Goal: Task Accomplishment & Management: Complete application form

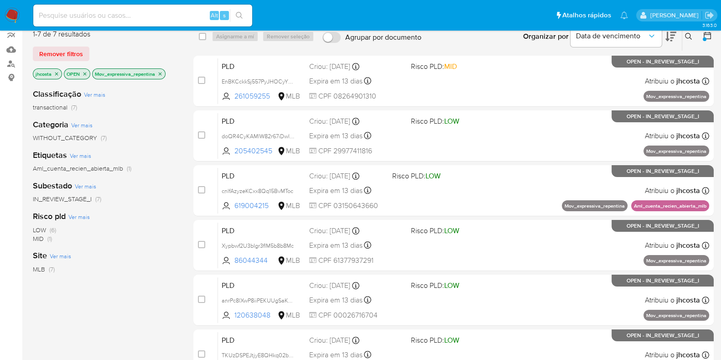
scroll to position [114, 0]
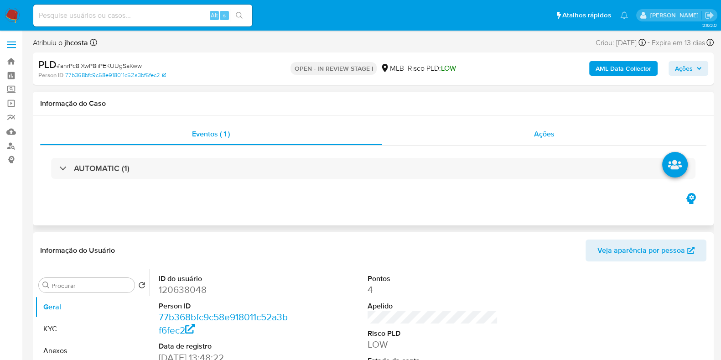
click at [527, 133] on div "Ações" at bounding box center [544, 134] width 325 height 22
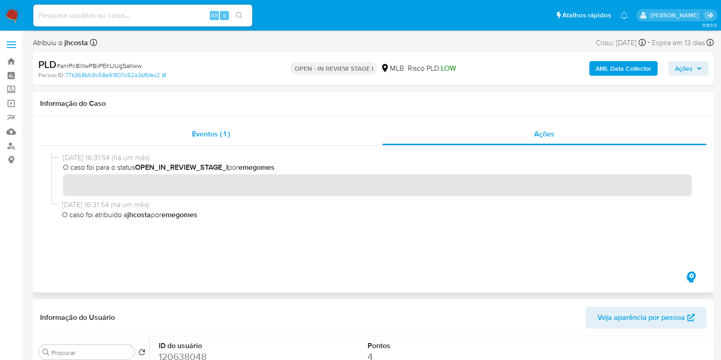
click at [221, 133] on span "Eventos ( 1 )" at bounding box center [211, 134] width 38 height 10
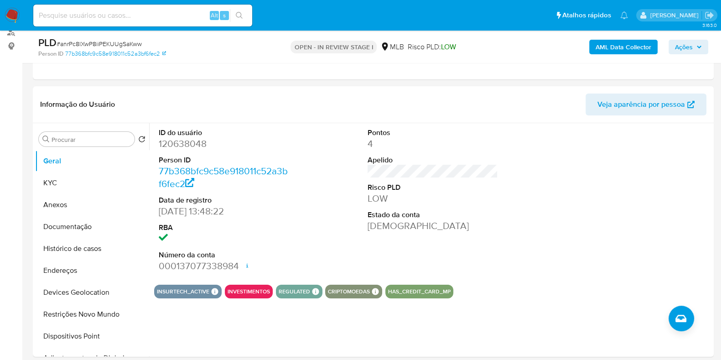
scroll to position [114, 0]
click at [187, 146] on dd "120638048" at bounding box center [224, 143] width 130 height 13
copy dd "120638048"
click at [262, 158] on dt "Person ID" at bounding box center [224, 160] width 130 height 10
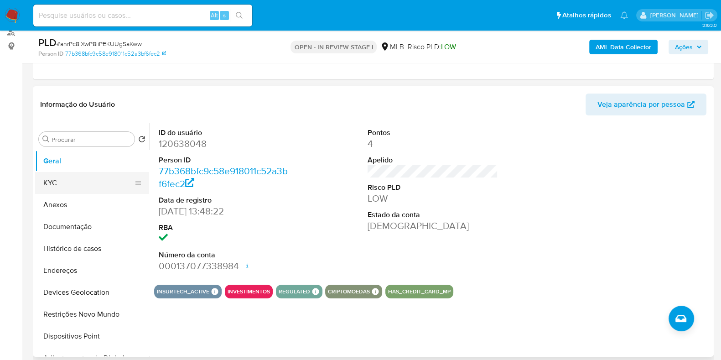
click at [77, 178] on button "KYC" at bounding box center [88, 183] width 107 height 22
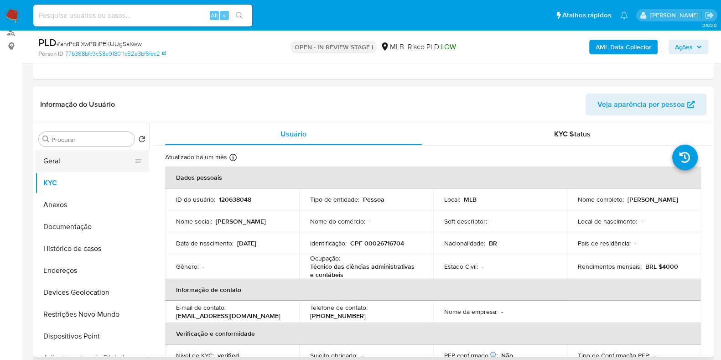
click at [83, 159] on button "Geral" at bounding box center [88, 161] width 107 height 22
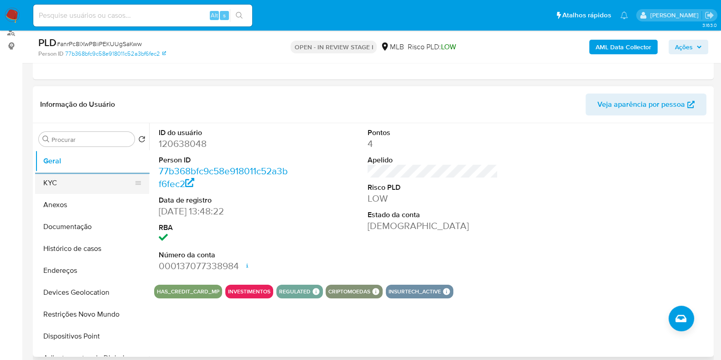
click at [86, 177] on button "KYC" at bounding box center [88, 183] width 107 height 22
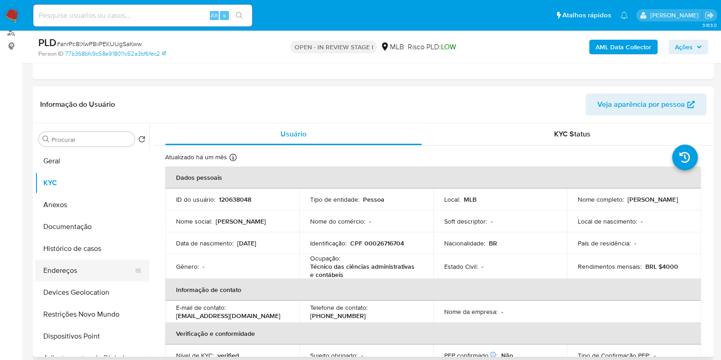
click at [94, 260] on button "Endereços" at bounding box center [88, 270] width 107 height 22
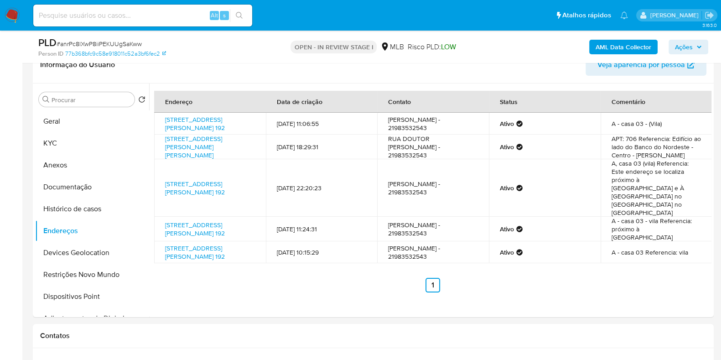
scroll to position [171, 0]
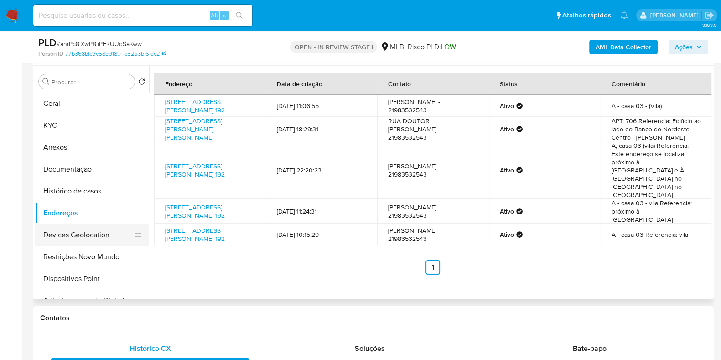
click at [107, 233] on button "Devices Geolocation" at bounding box center [88, 235] width 107 height 22
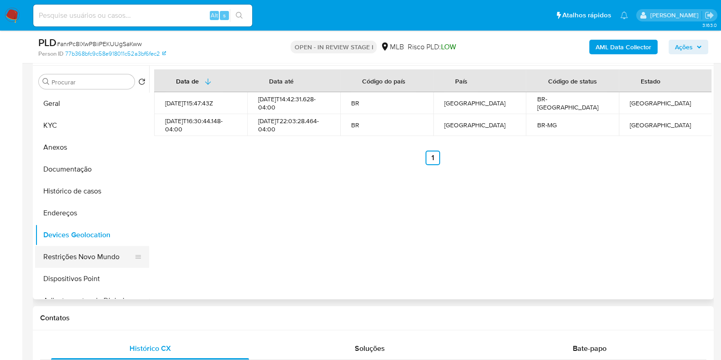
click at [105, 250] on button "Restrições Novo Mundo" at bounding box center [88, 257] width 107 height 22
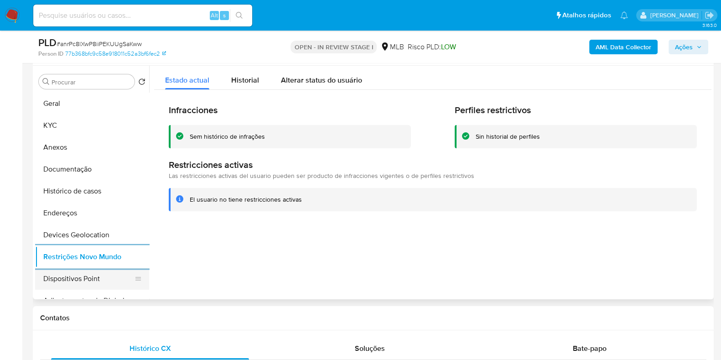
drag, startPoint x: 78, startPoint y: 278, endPoint x: 91, endPoint y: 284, distance: 14.3
click at [80, 279] on button "Dispositivos Point" at bounding box center [88, 279] width 107 height 22
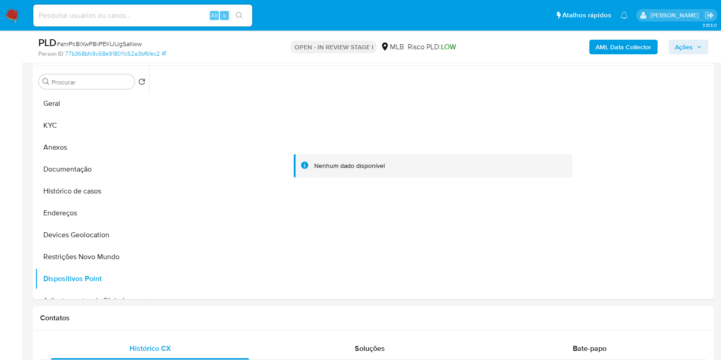
click at [607, 53] on b "AML Data Collector" at bounding box center [623, 47] width 56 height 15
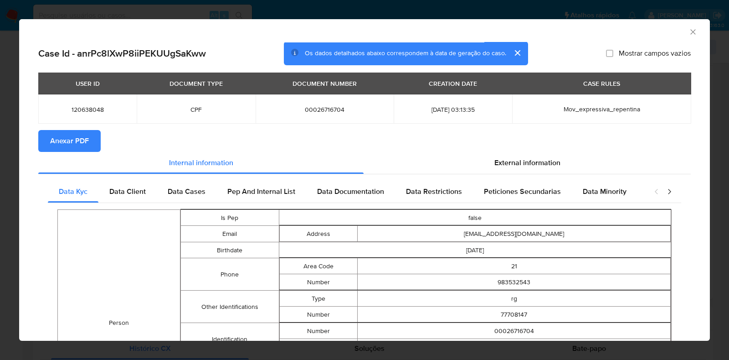
click at [69, 144] on span "Anexar PDF" at bounding box center [69, 141] width 39 height 20
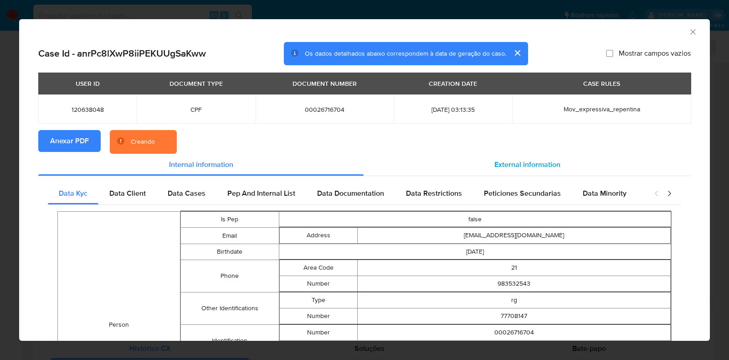
click at [517, 163] on span "External information" at bounding box center [528, 164] width 66 height 10
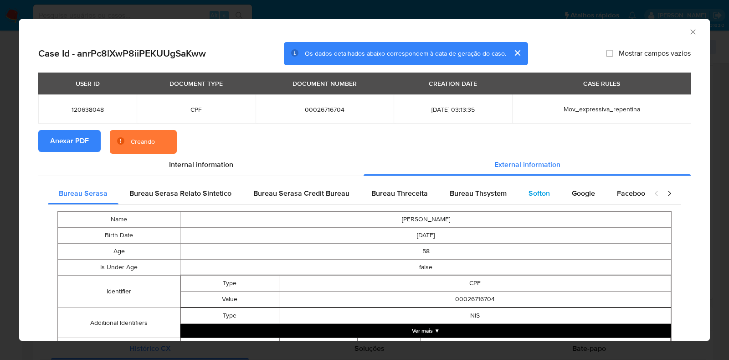
click at [549, 191] on div "Softon" at bounding box center [539, 193] width 43 height 22
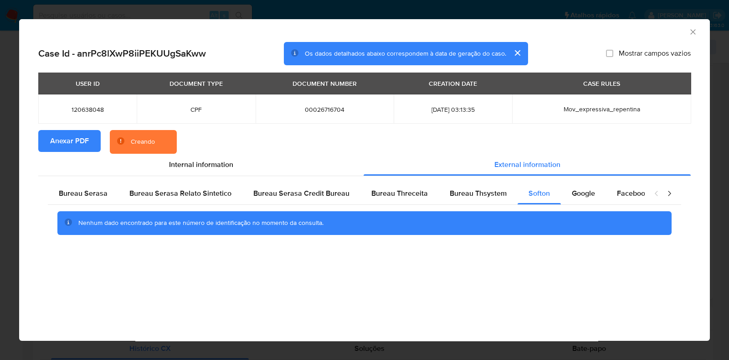
click at [693, 31] on icon "Fechar a janela" at bounding box center [693, 31] width 9 height 9
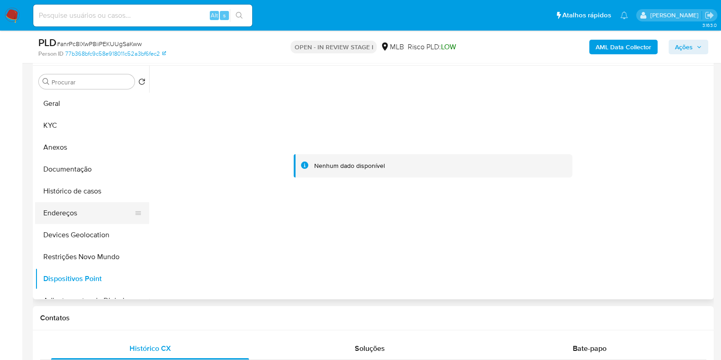
click at [66, 213] on button "Endereços" at bounding box center [88, 213] width 107 height 22
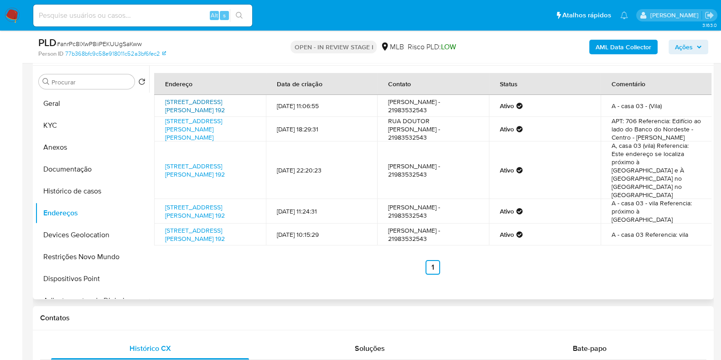
drag, startPoint x: 163, startPoint y: 95, endPoint x: 191, endPoint y: 116, distance: 35.6
click at [191, 116] on td "Rua Luísa Barata 192, Rio De Janeiro, Rio De Janeiro, 21770230, Brasil 192" at bounding box center [210, 106] width 112 height 22
copy link "Rua Luísa Barata 192, Rio De Janeiro, Rio De Janeiro, 21770230"
click at [180, 113] on link "Rua Luísa Barata 192, Rio De Janeiro, Rio De Janeiro, 21770230, Brasil 192" at bounding box center [195, 105] width 60 height 17
click at [72, 124] on button "KYC" at bounding box center [88, 125] width 107 height 22
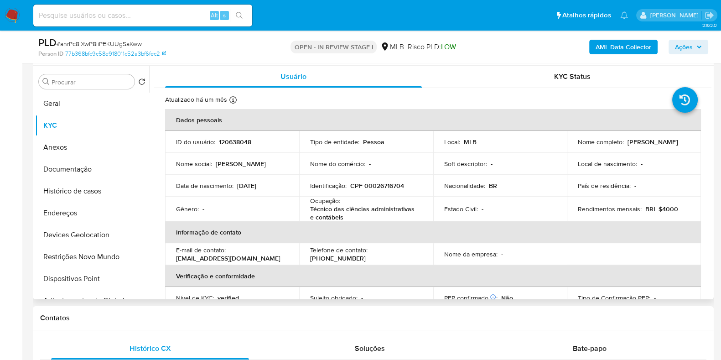
click at [389, 184] on p "CPF 00026716704" at bounding box center [377, 185] width 54 height 8
copy p "00026716704"
click at [378, 185] on p "CPF 00026716704" at bounding box center [377, 185] width 54 height 8
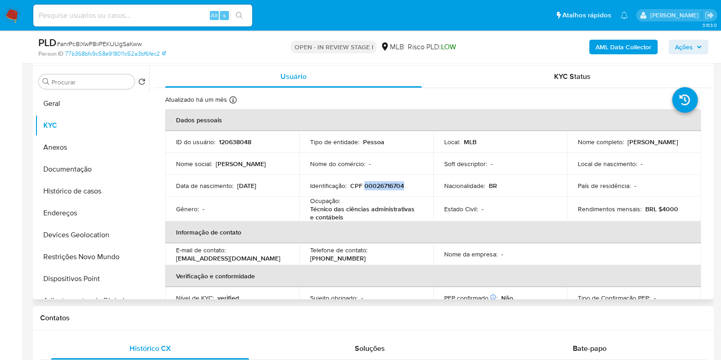
copy p "00026716704"
click at [110, 166] on button "Documentação" at bounding box center [88, 169] width 107 height 22
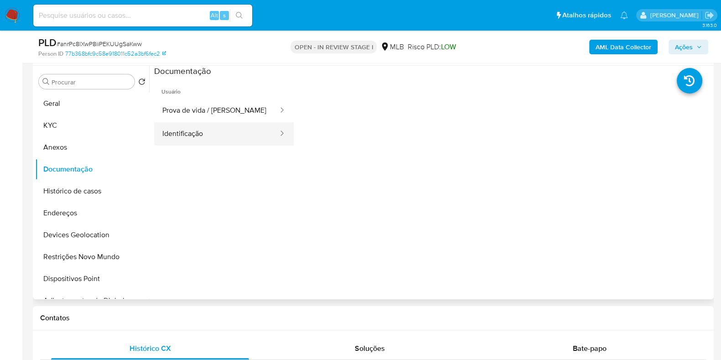
click at [178, 141] on button "Identificação" at bounding box center [216, 133] width 125 height 23
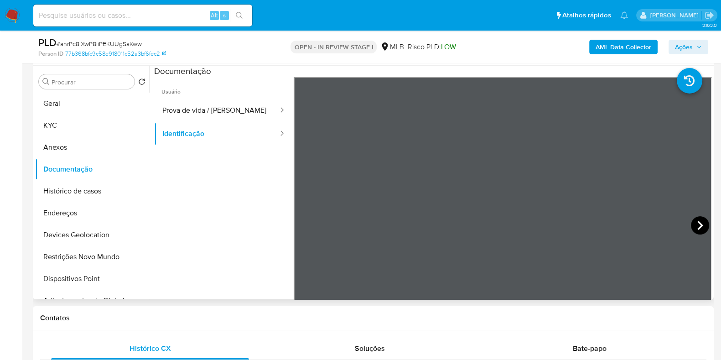
click at [696, 220] on icon at bounding box center [700, 225] width 18 height 18
click at [54, 125] on button "KYC" at bounding box center [88, 125] width 107 height 22
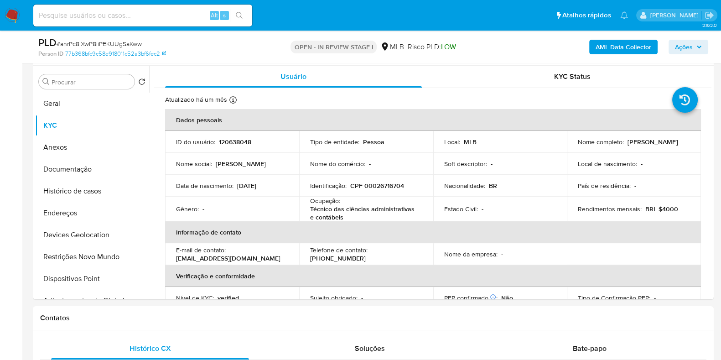
click at [385, 183] on p "CPF 00026716704" at bounding box center [377, 185] width 54 height 8
click at [383, 182] on p "CPF 00026716704" at bounding box center [377, 185] width 54 height 8
click at [381, 186] on p "CPF 00026716704" at bounding box center [377, 185] width 54 height 8
click at [383, 181] on p "CPF 00026716704" at bounding box center [377, 185] width 54 height 8
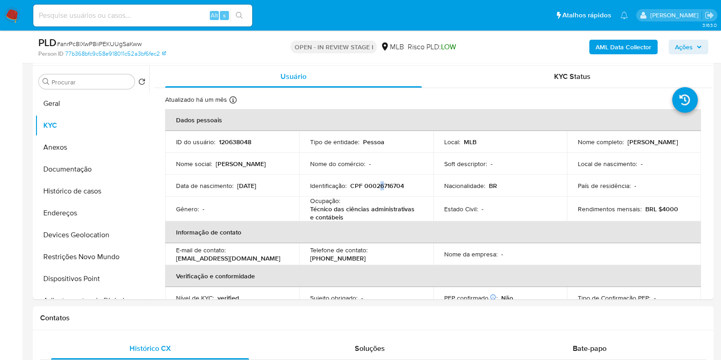
click at [383, 186] on p "CPF 00026716704" at bounding box center [377, 185] width 54 height 8
click at [375, 187] on p "CPF 00026716704" at bounding box center [377, 185] width 54 height 8
click at [376, 187] on p "CPF 00026716704" at bounding box center [377, 185] width 54 height 8
drag, startPoint x: 626, startPoint y: 142, endPoint x: 597, endPoint y: 92, distance: 57.4
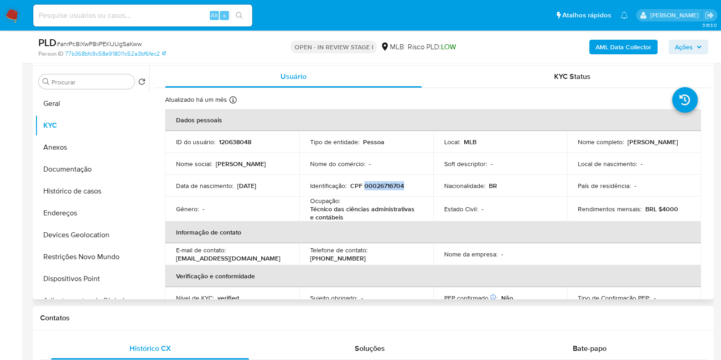
click at [694, 139] on td "Nome completo : Monica Salina Lima" at bounding box center [634, 142] width 134 height 22
copy p "Monica Salina Lima"
click at [76, 160] on button "Documentação" at bounding box center [88, 169] width 107 height 22
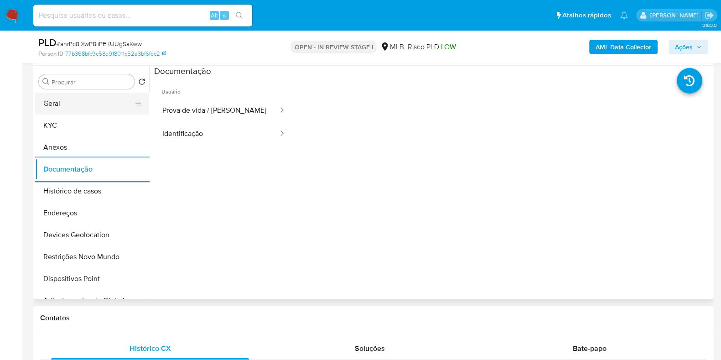
drag, startPoint x: 73, startPoint y: 105, endPoint x: 79, endPoint y: 105, distance: 5.5
click at [74, 105] on button "Geral" at bounding box center [88, 104] width 107 height 22
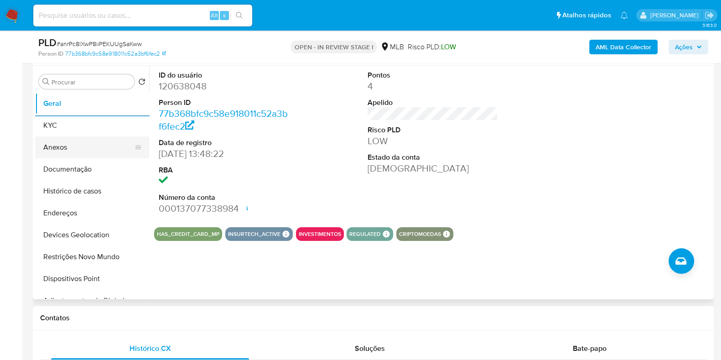
click at [57, 142] on button "Anexos" at bounding box center [88, 147] width 107 height 22
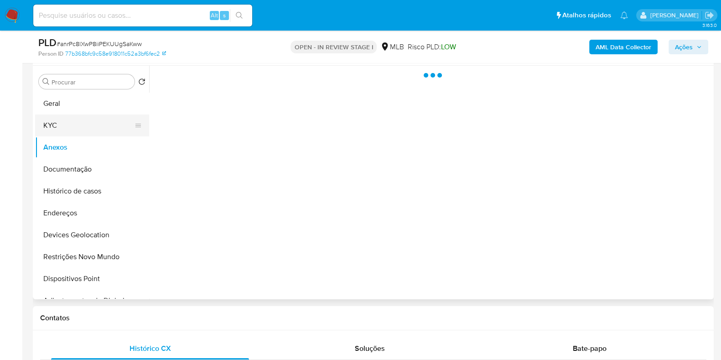
click at [53, 133] on button "KYC" at bounding box center [88, 125] width 107 height 22
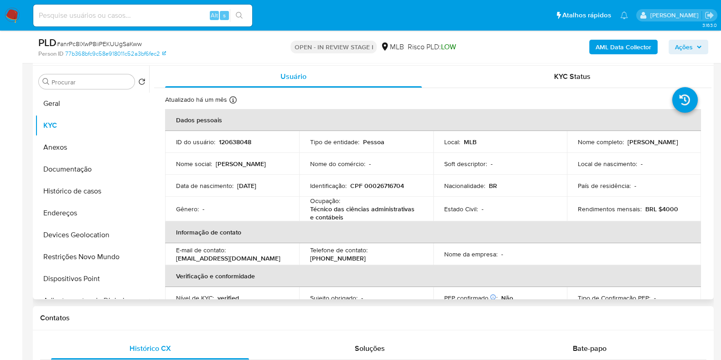
click at [366, 218] on p "Técnico das ciências administrativas e contábeis" at bounding box center [364, 213] width 109 height 16
click at [367, 218] on p "Técnico das ciências administrativas e contábeis" at bounding box center [364, 213] width 109 height 16
click at [363, 212] on p "Técnico das ciências administrativas e contábeis" at bounding box center [364, 213] width 109 height 16
click at [362, 212] on p "Técnico das ciências administrativas e contábeis" at bounding box center [364, 213] width 109 height 16
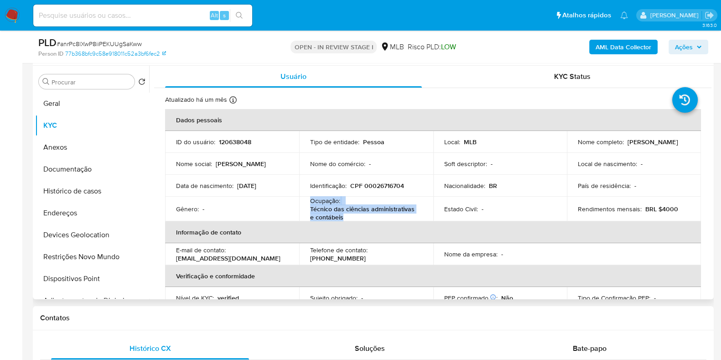
copy div "Ocupação : Técnico das ciências administrativas e contábeis"
click at [350, 210] on p "Técnico das ciências administrativas e contábeis" at bounding box center [364, 213] width 109 height 16
drag, startPoint x: 312, startPoint y: 214, endPoint x: 356, endPoint y: 217, distance: 44.3
click at [356, 217] on p "Técnico das ciências administrativas e contábeis" at bounding box center [364, 213] width 109 height 16
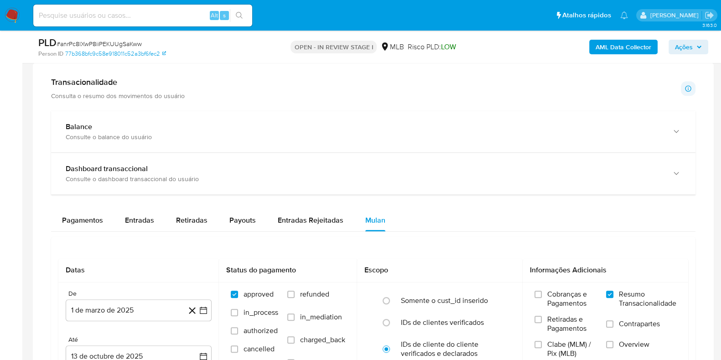
scroll to position [513, 0]
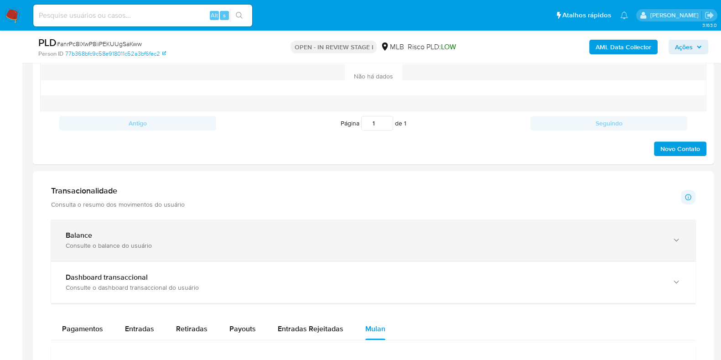
click at [113, 233] on div "Balance" at bounding box center [364, 235] width 597 height 9
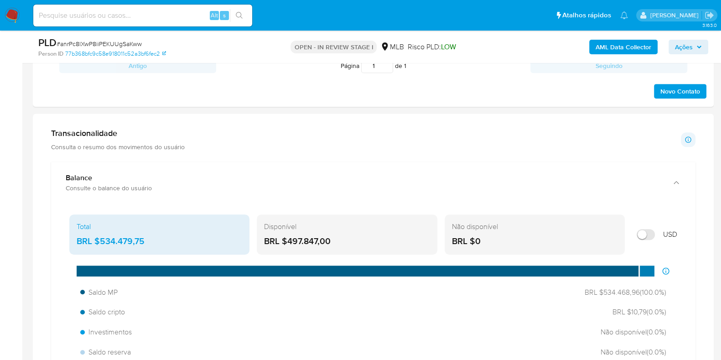
scroll to position [570, 0]
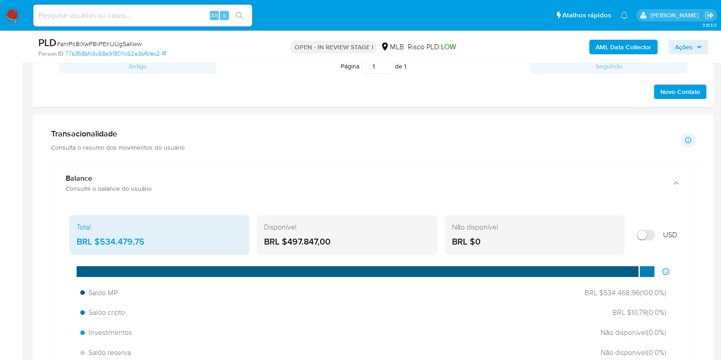
click at [691, 44] on span "Ações" at bounding box center [684, 47] width 18 height 15
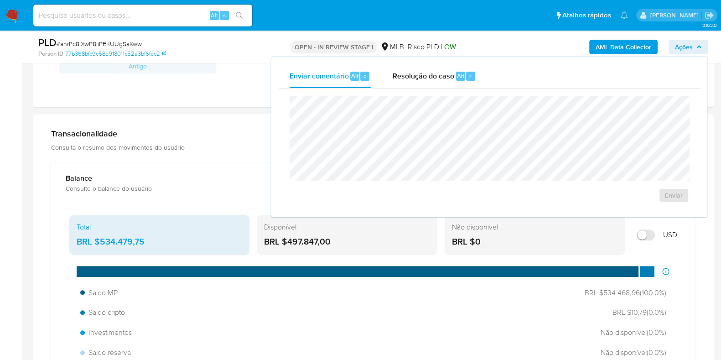
drag, startPoint x: 398, startPoint y: 72, endPoint x: 400, endPoint y: 90, distance: 18.4
click at [398, 72] on span "Resolução do caso" at bounding box center [424, 75] width 62 height 10
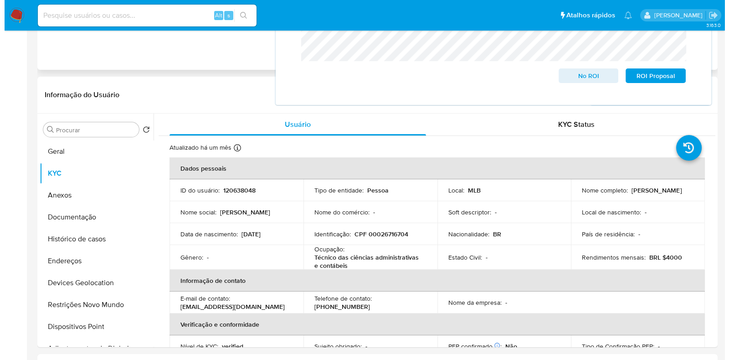
scroll to position [228, 0]
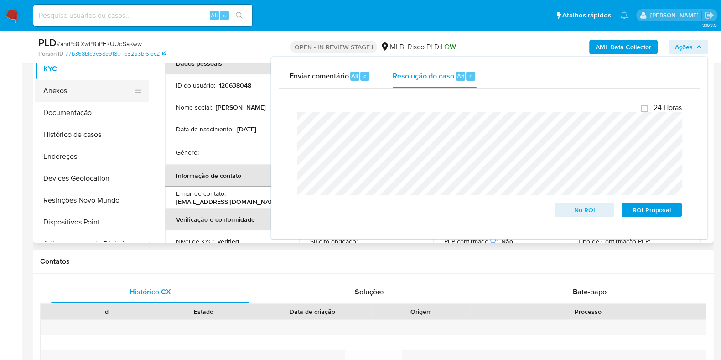
click at [71, 83] on button "Anexos" at bounding box center [88, 91] width 107 height 22
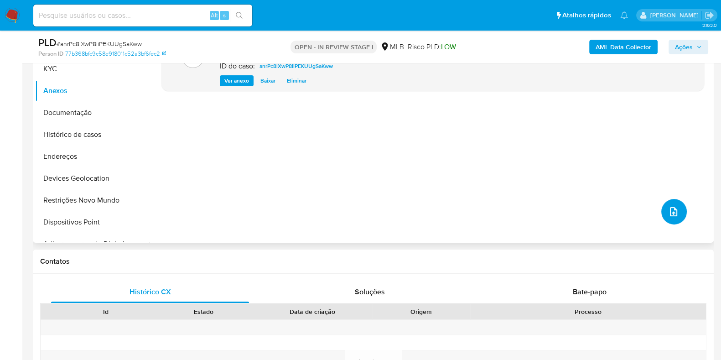
click at [670, 211] on icon "upload-file" at bounding box center [673, 211] width 11 height 11
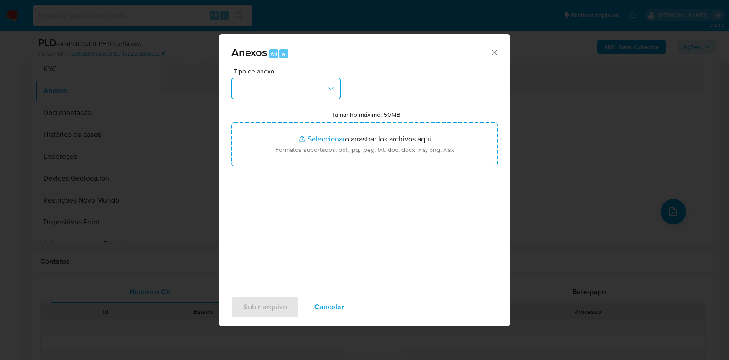
drag, startPoint x: 325, startPoint y: 85, endPoint x: 318, endPoint y: 89, distance: 8.0
click at [326, 83] on button "button" at bounding box center [286, 89] width 109 height 22
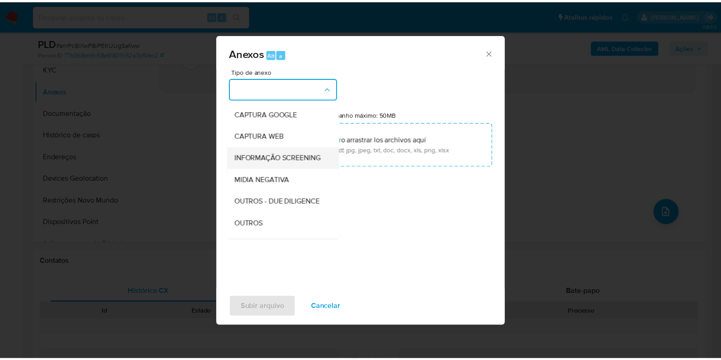
scroll to position [57, 0]
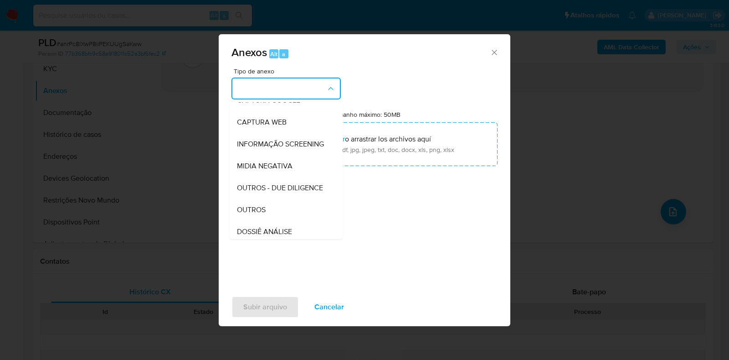
drag, startPoint x: 263, startPoint y: 224, endPoint x: 270, endPoint y: 220, distance: 8.0
click at [263, 214] on span "OUTROS" at bounding box center [251, 209] width 29 height 9
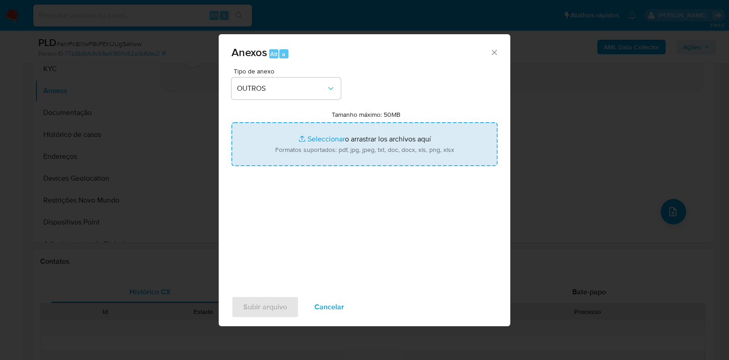
click at [339, 155] on input "Tamanho máximo: 50MB Seleccionar archivos" at bounding box center [365, 144] width 266 height 44
click at [334, 151] on input "Tamanho máximo: 50MB Seleccionar archivos" at bounding box center [365, 144] width 266 height 44
type input "C:\fakepath\Declínio - anrPc8lXwP8iiPEKUUgSaKww - CPF 00026716704 - MONICA SALI…"
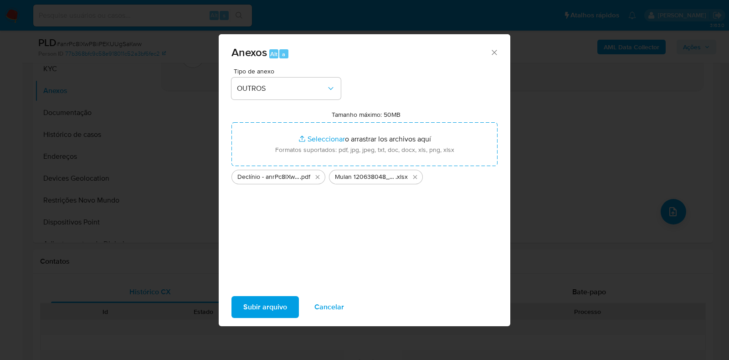
click at [256, 308] on span "Subir arquivo" at bounding box center [265, 307] width 44 height 20
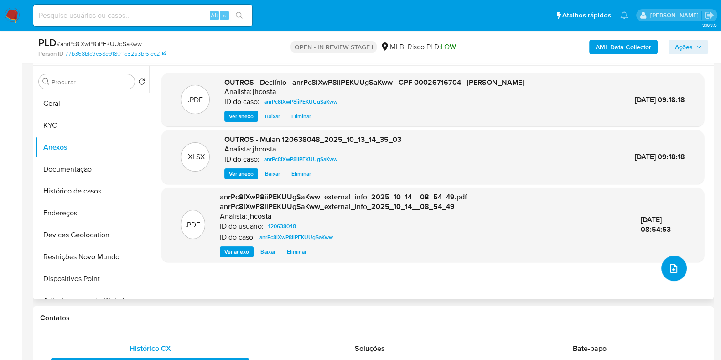
scroll to position [114, 0]
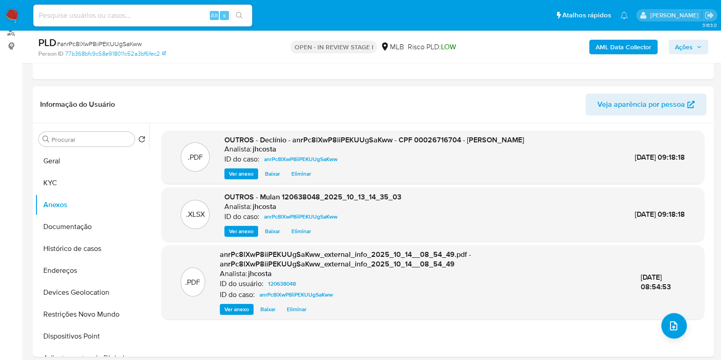
click at [690, 38] on div "AML Data Collector Ações" at bounding box center [597, 46] width 221 height 21
click at [690, 49] on span "Ações" at bounding box center [684, 47] width 18 height 15
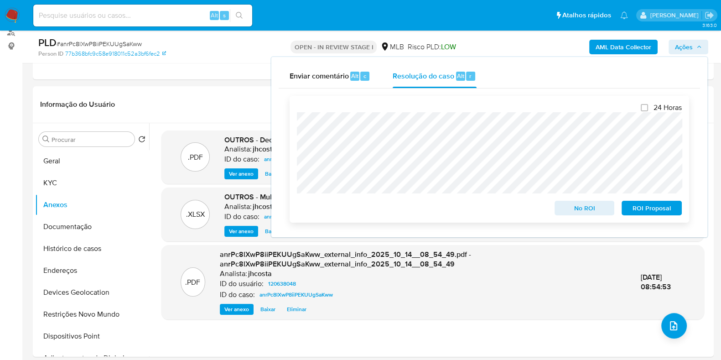
click at [578, 209] on span "No ROI" at bounding box center [584, 208] width 47 height 13
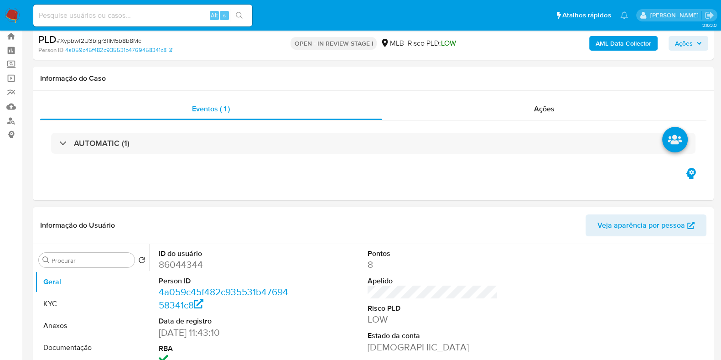
scroll to position [171, 0]
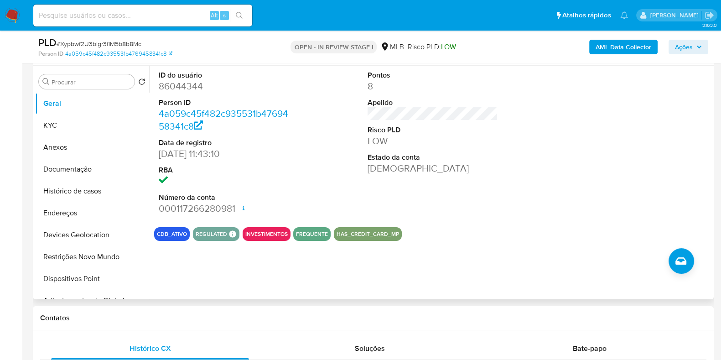
click at [175, 85] on dd "86044344" at bounding box center [224, 86] width 130 height 13
copy dd "86044344"
click at [320, 183] on div "ID do usuário 86044344 Person ID 4a059c45f482c935531b4769458341c8 Data de regis…" at bounding box center [432, 143] width 557 height 154
click at [80, 123] on button "KYC" at bounding box center [88, 125] width 107 height 22
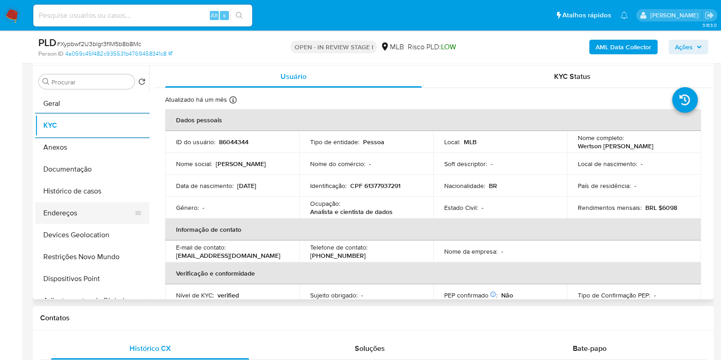
click at [91, 213] on button "Endereços" at bounding box center [88, 213] width 107 height 22
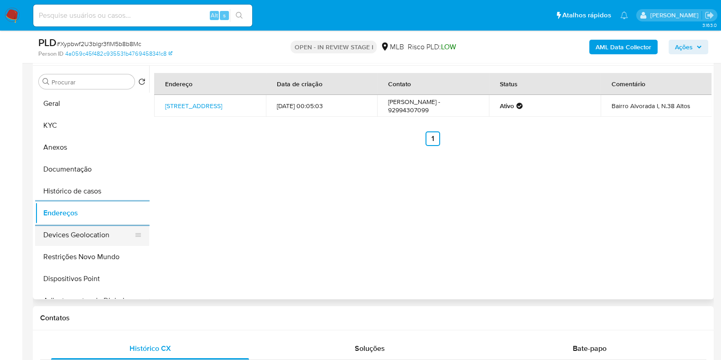
drag, startPoint x: 90, startPoint y: 239, endPoint x: 102, endPoint y: 238, distance: 11.9
click at [90, 238] on button "Devices Geolocation" at bounding box center [88, 235] width 107 height 22
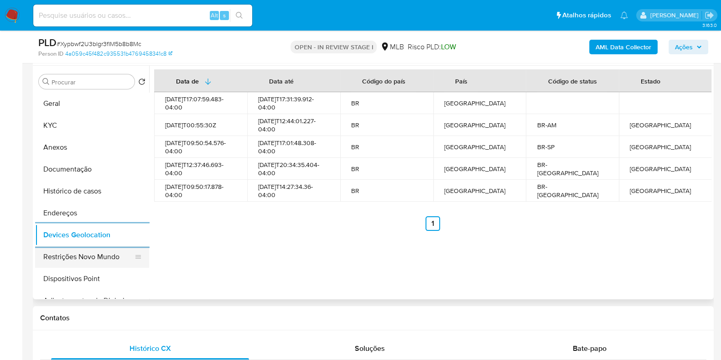
click at [109, 253] on button "Restrições Novo Mundo" at bounding box center [88, 257] width 107 height 22
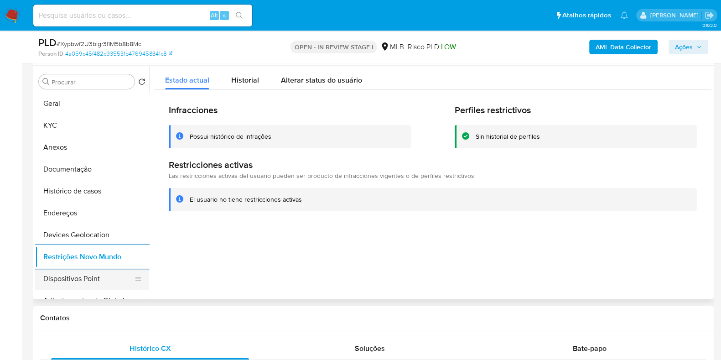
click at [84, 278] on button "Dispositivos Point" at bounding box center [88, 279] width 107 height 22
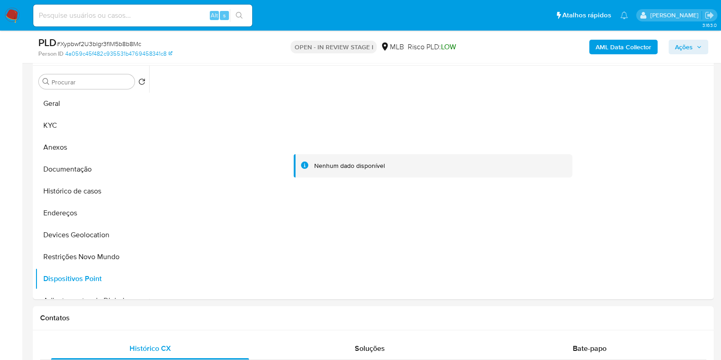
click at [634, 49] on b "AML Data Collector" at bounding box center [623, 47] width 56 height 15
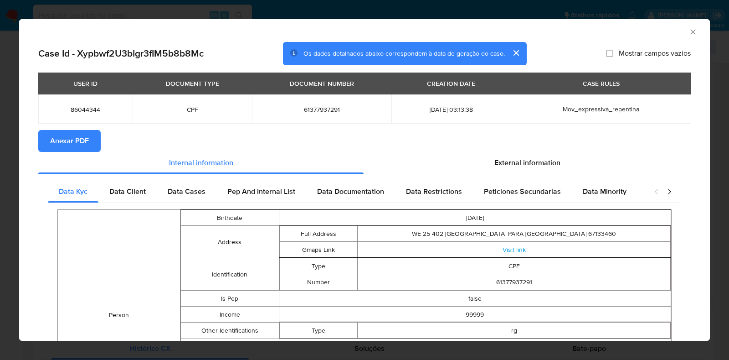
drag, startPoint x: 64, startPoint y: 140, endPoint x: 77, endPoint y: 135, distance: 13.6
click at [68, 136] on span "Anexar PDF" at bounding box center [69, 141] width 39 height 20
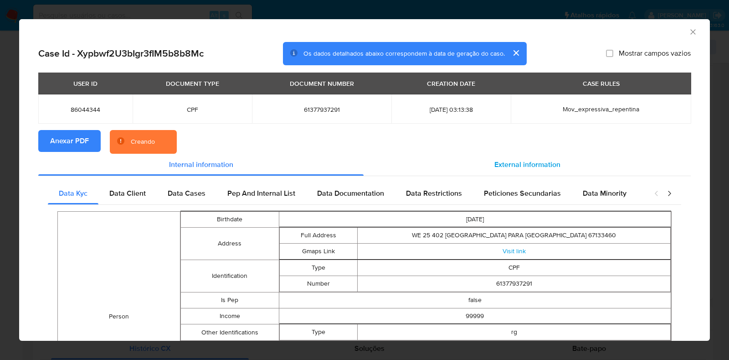
click at [532, 163] on span "External information" at bounding box center [528, 164] width 66 height 10
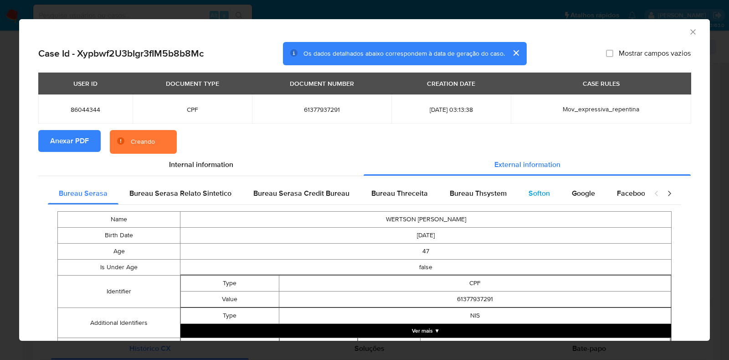
click at [518, 191] on div "Softon" at bounding box center [539, 193] width 43 height 22
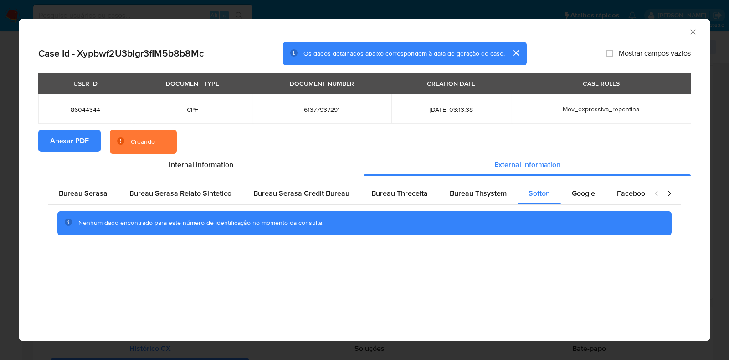
click at [693, 29] on icon "Fechar a janela" at bounding box center [693, 31] width 9 height 9
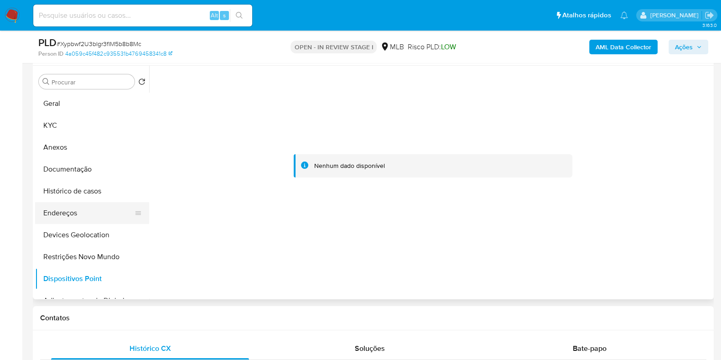
click at [105, 214] on button "Endereços" at bounding box center [88, 213] width 107 height 22
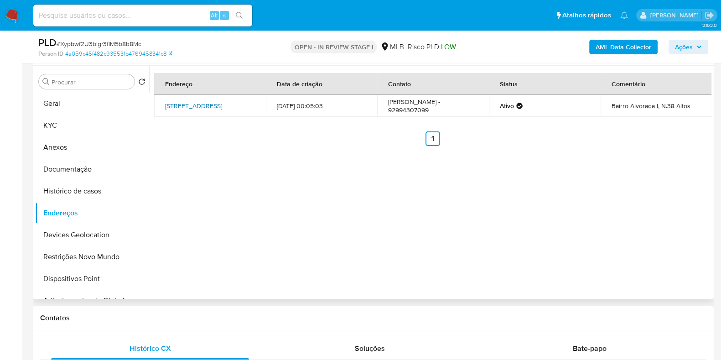
drag, startPoint x: 155, startPoint y: 98, endPoint x: 226, endPoint y: 105, distance: 71.0
click at [227, 105] on td "Rua São Roque 38, Manaus, Amazonas, 69043630, Brasil 38" at bounding box center [210, 106] width 112 height 22
copy link "Rua São Roque 38, Manaus, Amazonas, 69043630"
click at [206, 101] on link "Rua São Roque 38, Manaus, Amazonas, 69043630, Brasil 38" at bounding box center [193, 105] width 57 height 9
click at [62, 124] on button "KYC" at bounding box center [88, 125] width 107 height 22
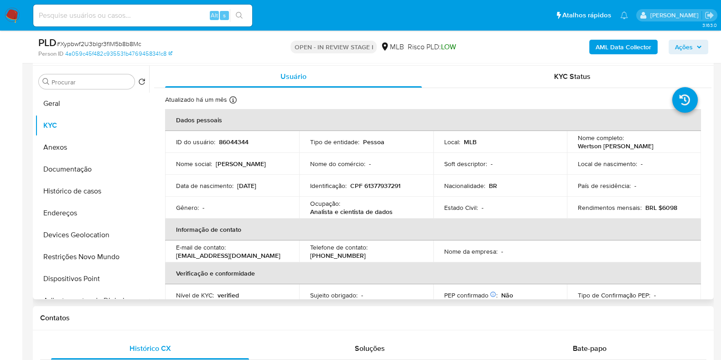
click at [384, 187] on p "CPF 61377937291" at bounding box center [375, 185] width 50 height 8
copy p "61377937291"
click at [76, 170] on button "Documentação" at bounding box center [88, 169] width 107 height 22
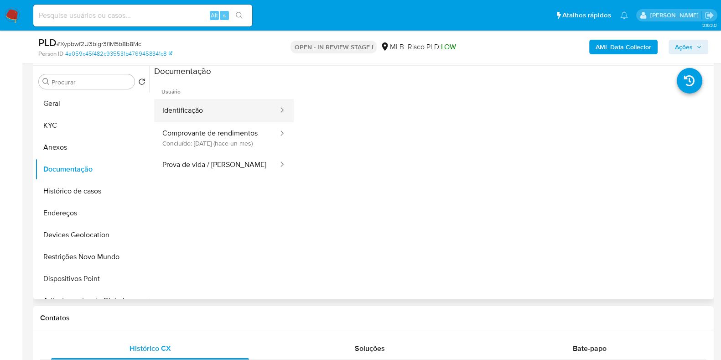
click at [211, 113] on button "Identificação" at bounding box center [216, 110] width 125 height 23
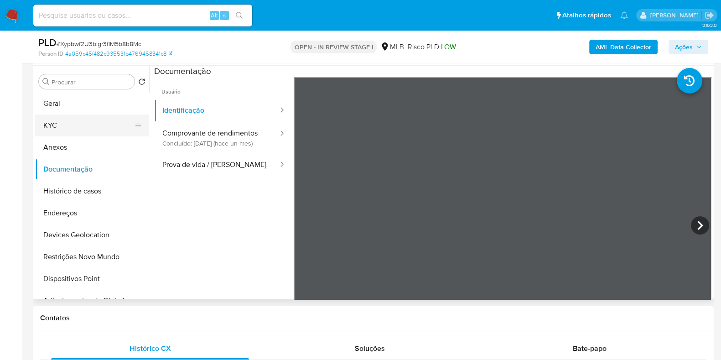
click at [67, 126] on button "KYC" at bounding box center [88, 125] width 107 height 22
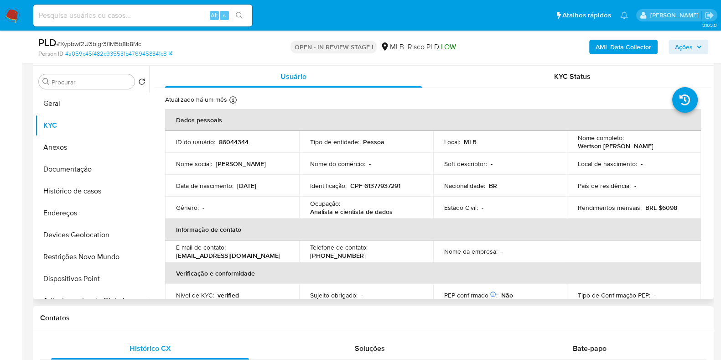
click at [368, 186] on p "CPF 61377937291" at bounding box center [375, 185] width 50 height 8
copy p "61377937291"
click at [381, 187] on p "CPF 61377937291" at bounding box center [375, 185] width 50 height 8
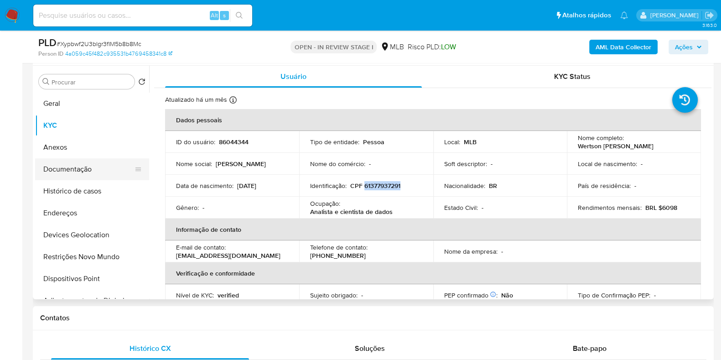
drag, startPoint x: 69, startPoint y: 172, endPoint x: 87, endPoint y: 176, distance: 17.8
click at [69, 173] on button "Documentação" at bounding box center [88, 169] width 107 height 22
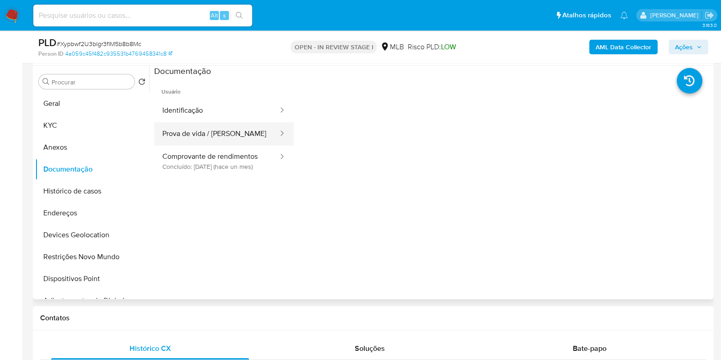
click at [218, 123] on button "Prova de vida / Selfie" at bounding box center [216, 133] width 125 height 23
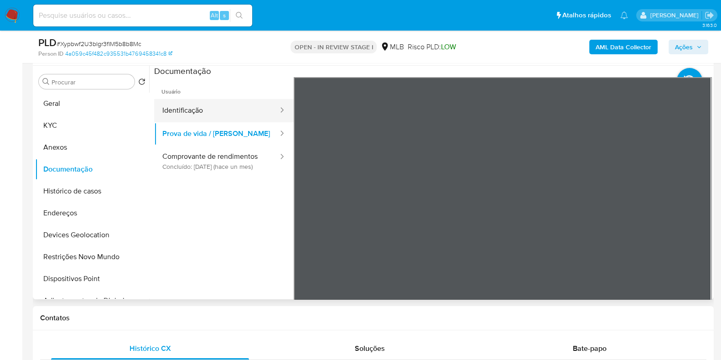
click at [230, 114] on button "Identificação" at bounding box center [216, 110] width 125 height 23
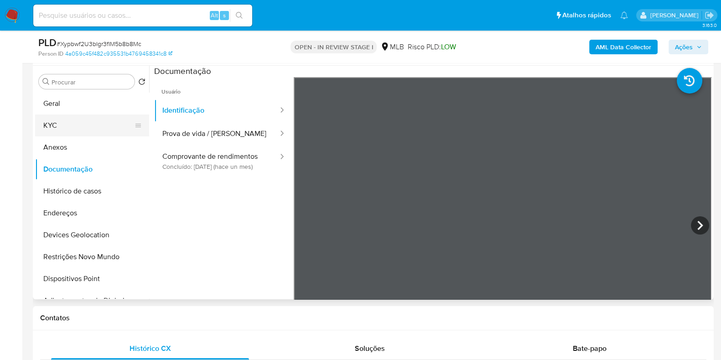
drag, startPoint x: 68, startPoint y: 128, endPoint x: 91, endPoint y: 127, distance: 22.8
click at [70, 127] on button "KYC" at bounding box center [88, 125] width 107 height 22
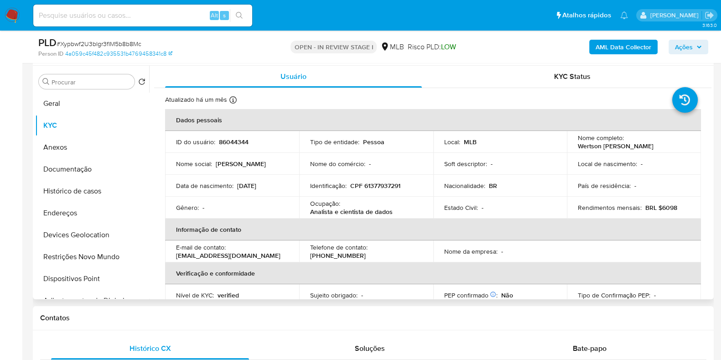
drag, startPoint x: 576, startPoint y: 147, endPoint x: 681, endPoint y: 143, distance: 104.5
click at [681, 143] on div "Nome completo : Wertson Nilo Rodrigues Barroso" at bounding box center [634, 142] width 112 height 16
copy p "Wertson [PERSON_NAME]"
click at [91, 170] on button "Documentação" at bounding box center [88, 169] width 107 height 22
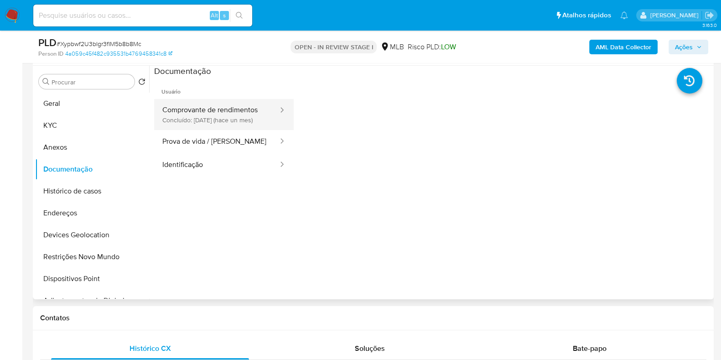
click at [221, 114] on button "Comprovante de rendimentos Concluído: 18/09/2025 (hace un mes)" at bounding box center [216, 114] width 125 height 31
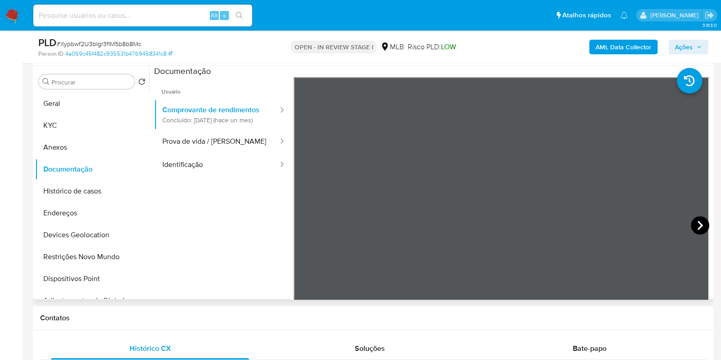
click at [700, 225] on icon at bounding box center [700, 225] width 18 height 18
click at [700, 226] on icon at bounding box center [700, 225] width 18 height 18
click at [697, 222] on icon at bounding box center [699, 225] width 5 height 9
click at [698, 222] on icon at bounding box center [700, 225] width 18 height 18
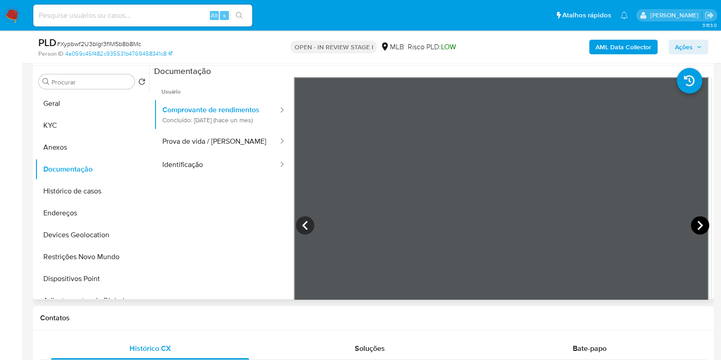
click at [698, 222] on icon at bounding box center [700, 225] width 18 height 18
click at [62, 124] on button "KYC" at bounding box center [88, 125] width 107 height 22
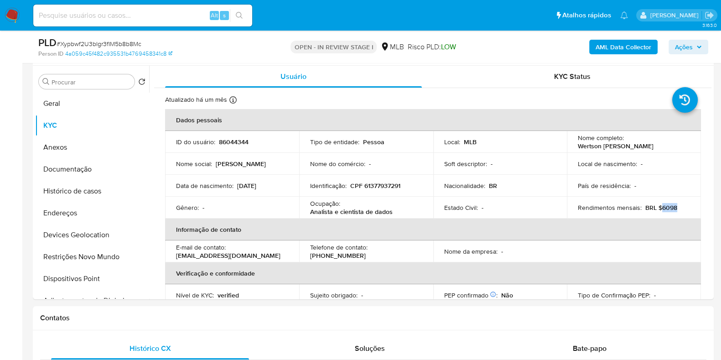
drag, startPoint x: 657, startPoint y: 208, endPoint x: 691, endPoint y: 199, distance: 34.9
click at [693, 203] on td "Rendimentos mensais : BRL $6098" at bounding box center [634, 207] width 134 height 22
copy p "6098"
click at [60, 101] on button "Geral" at bounding box center [88, 104] width 107 height 22
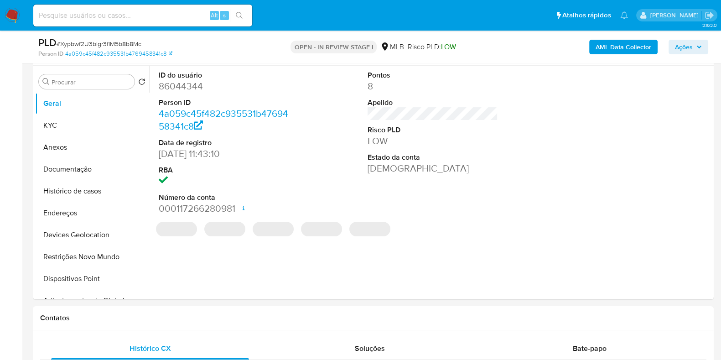
click at [354, 260] on div "ID do usuário 86044344 Person ID 4a059c45f482c935531b4769458341c8 Data de regis…" at bounding box center [430, 182] width 562 height 233
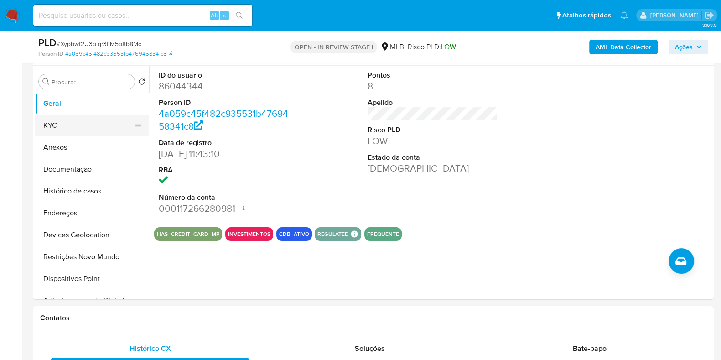
click at [78, 135] on button "KYC" at bounding box center [88, 125] width 107 height 22
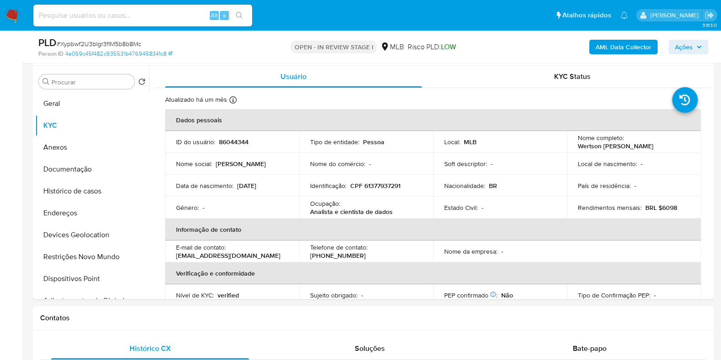
drag, startPoint x: 321, startPoint y: 222, endPoint x: 346, endPoint y: 216, distance: 25.8
click at [350, 217] on table "Dados pessoais ID do usuário : 86044344 Tipo de entidade : Pessoa Local : MLB N…" at bounding box center [433, 240] width 536 height 263
drag, startPoint x: 311, startPoint y: 212, endPoint x: 397, endPoint y: 213, distance: 85.7
click at [397, 213] on div "Ocupação : Analista e cientista de dados" at bounding box center [366, 207] width 112 height 16
copy p "Analista e cientista de dados"
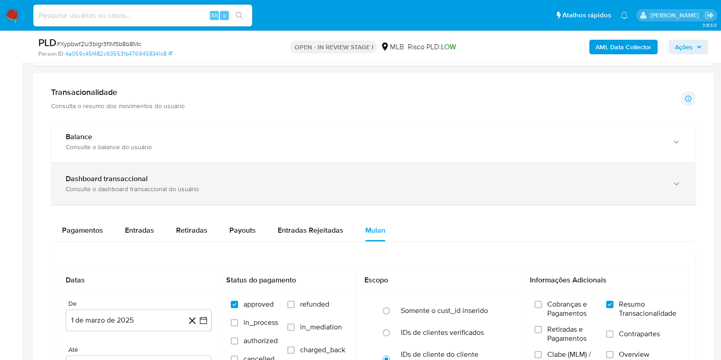
scroll to position [570, 0]
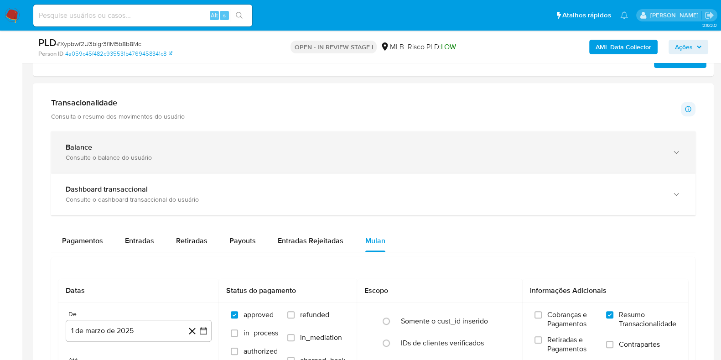
click at [146, 143] on div "Balance" at bounding box center [364, 147] width 597 height 9
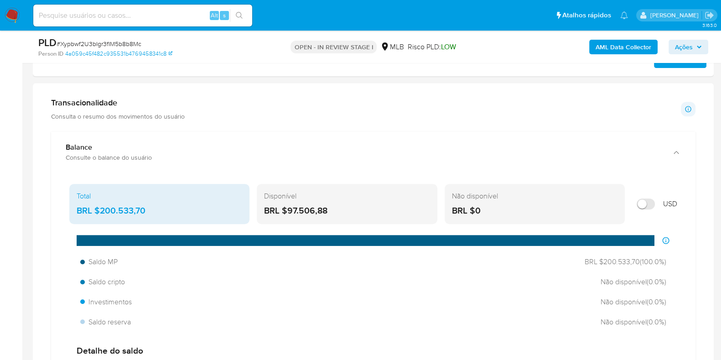
scroll to position [627, 0]
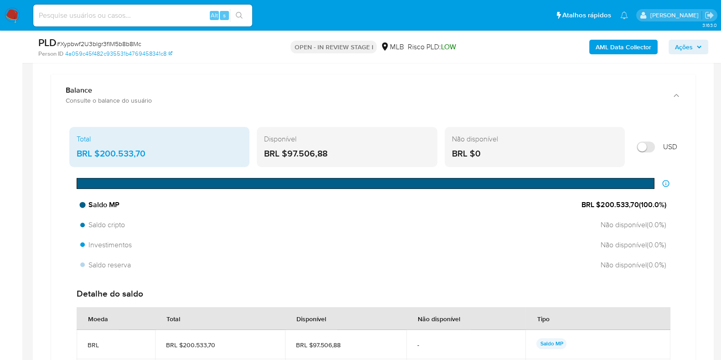
drag, startPoint x: 595, startPoint y: 209, endPoint x: 661, endPoint y: 210, distance: 65.7
click at [661, 209] on div "Saldo MP BRL $200.533,70 ( 100.0 %)" at bounding box center [373, 204] width 593 height 17
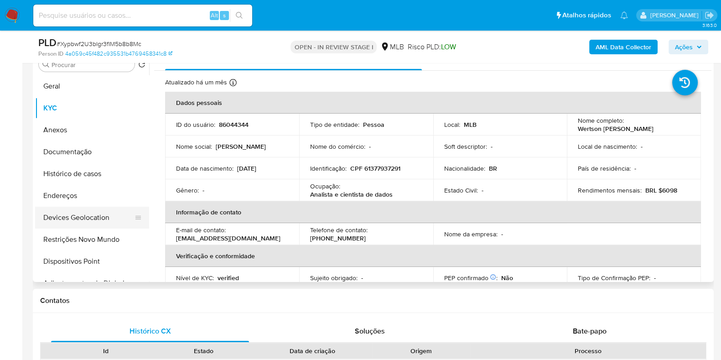
scroll to position [171, 0]
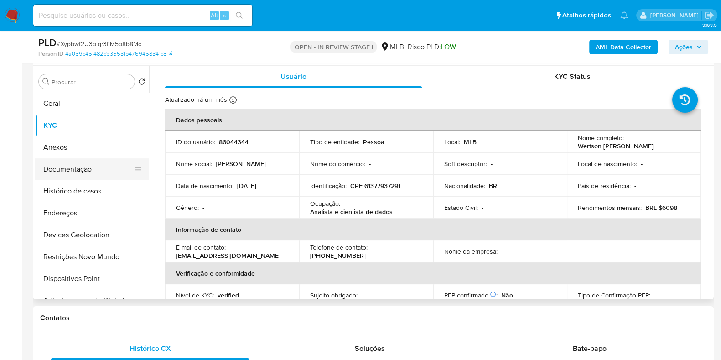
click at [70, 171] on button "Documentação" at bounding box center [88, 169] width 107 height 22
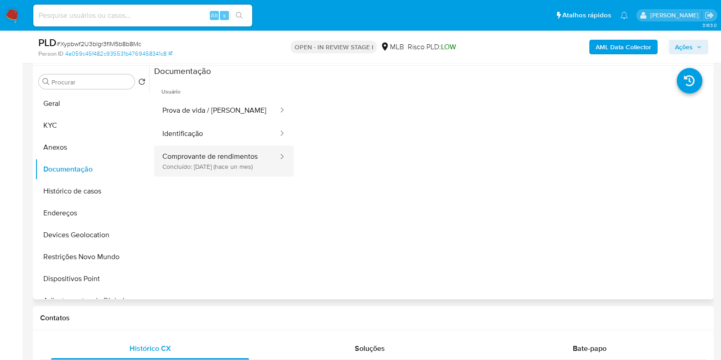
click at [248, 160] on button "Comprovante de rendimentos Concluído: 18/09/2025 (hace un mes)" at bounding box center [216, 160] width 125 height 31
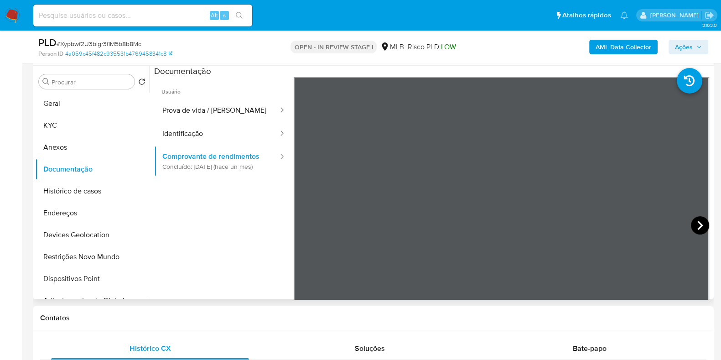
click at [694, 220] on icon at bounding box center [700, 225] width 18 height 18
click at [691, 225] on icon at bounding box center [700, 225] width 18 height 18
click at [691, 221] on icon at bounding box center [700, 225] width 18 height 18
click at [305, 227] on icon at bounding box center [305, 225] width 18 height 18
drag, startPoint x: 68, startPoint y: 122, endPoint x: 140, endPoint y: 130, distance: 72.5
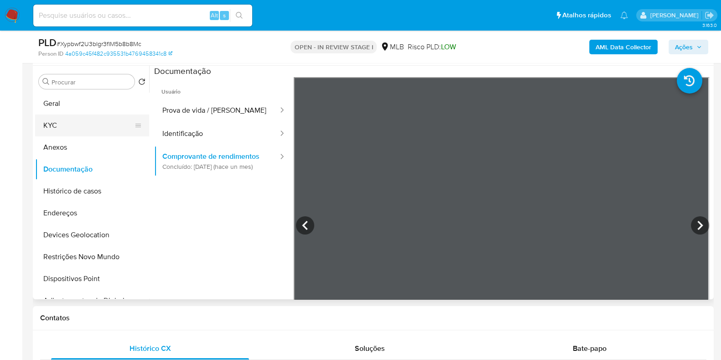
click at [67, 122] on button "KYC" at bounding box center [88, 125] width 107 height 22
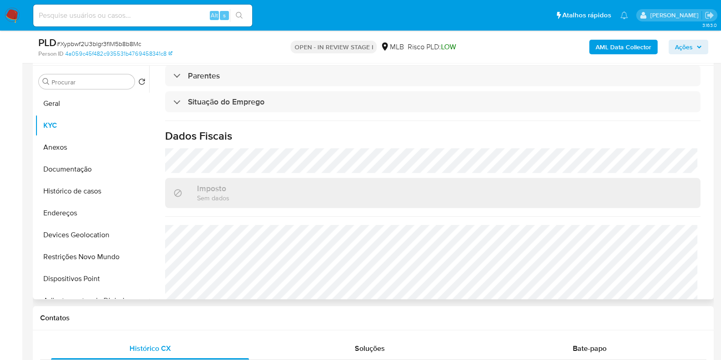
scroll to position [396, 0]
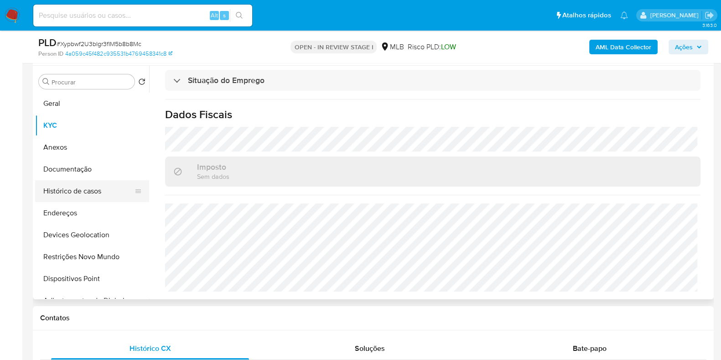
click at [82, 170] on button "Documentação" at bounding box center [92, 169] width 114 height 22
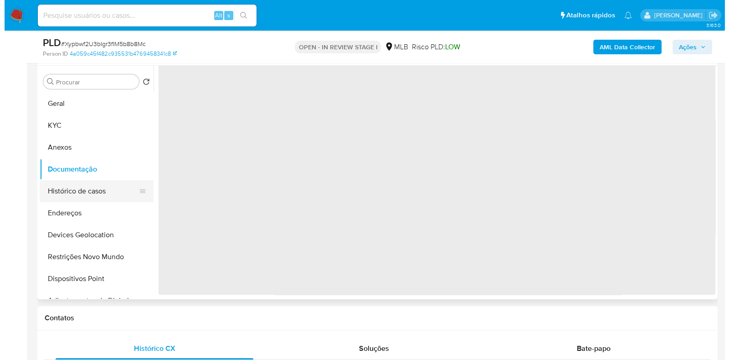
scroll to position [0, 0]
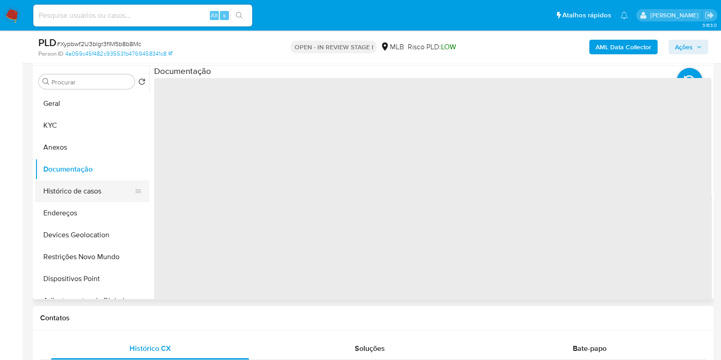
click at [91, 192] on button "Histórico de casos" at bounding box center [88, 191] width 107 height 22
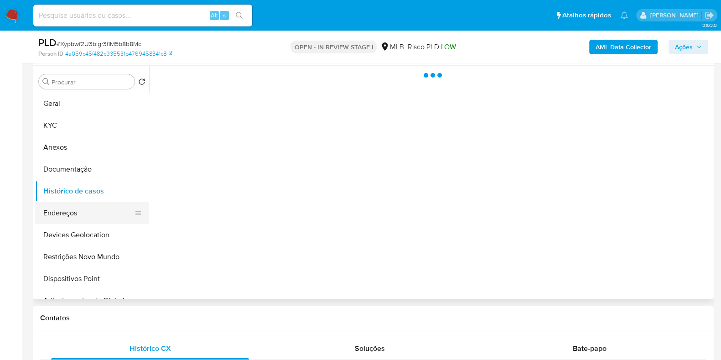
click at [75, 219] on button "Endereços" at bounding box center [88, 213] width 107 height 22
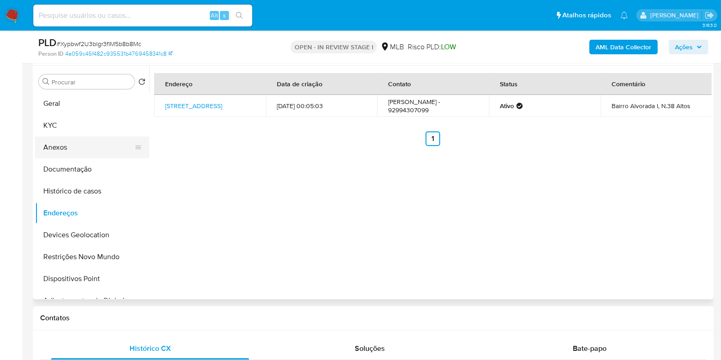
click at [76, 145] on button "Anexos" at bounding box center [88, 147] width 107 height 22
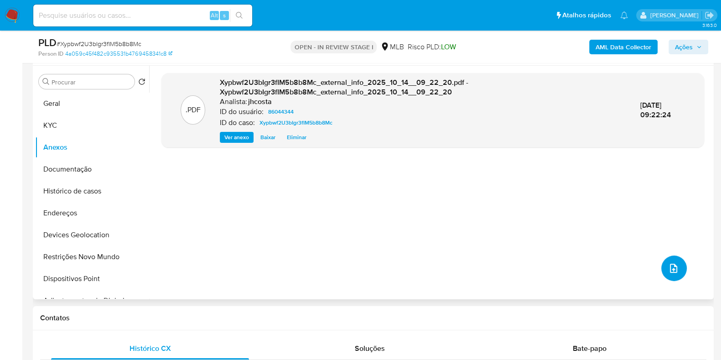
click at [672, 265] on icon "upload-file" at bounding box center [673, 268] width 11 height 11
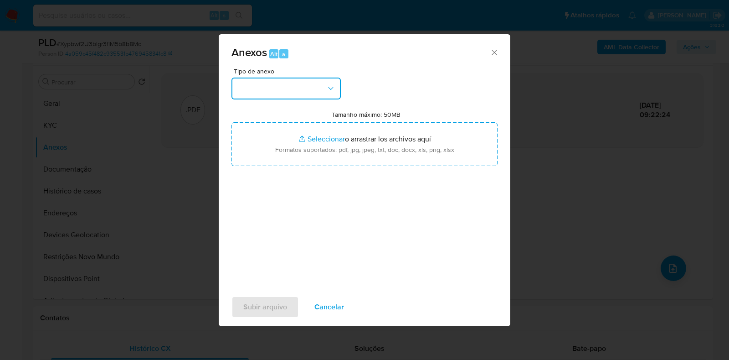
click at [315, 85] on button "button" at bounding box center [286, 89] width 109 height 22
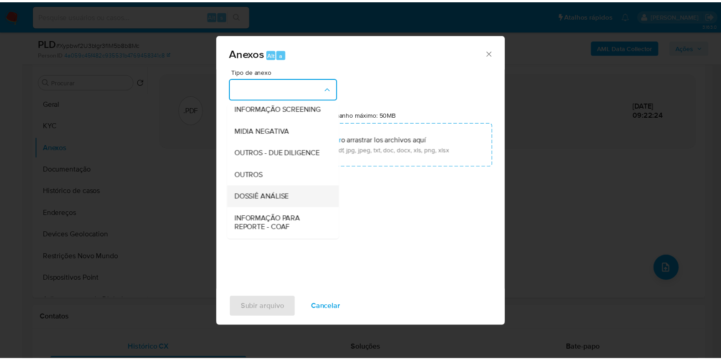
scroll to position [114, 0]
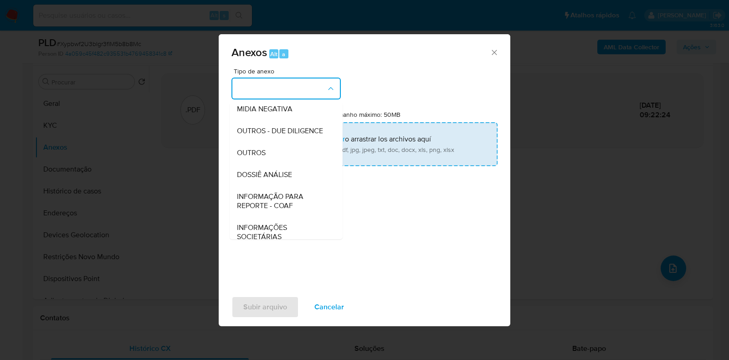
click at [264, 157] on span "OUTROS" at bounding box center [251, 152] width 29 height 9
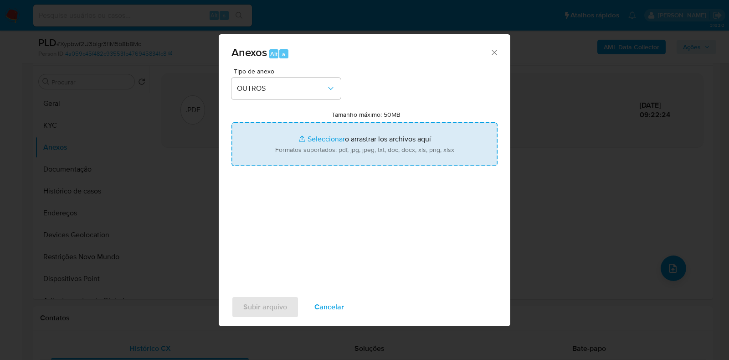
click at [369, 142] on input "Tamanho máximo: 50MB Seleccionar archivos" at bounding box center [365, 144] width 266 height 44
click at [367, 145] on input "Tamanho máximo: 50MB Seleccionar archivos" at bounding box center [365, 144] width 266 height 44
type input "C:\fakepath\Mulan 86044344_2025_10_13_14_35_15.xlsx"
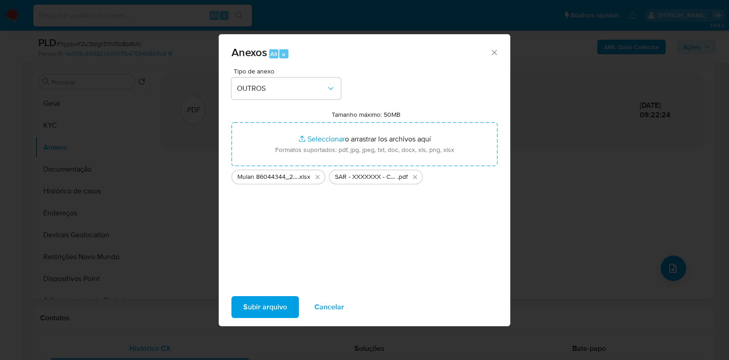
click at [264, 305] on span "Subir arquivo" at bounding box center [265, 307] width 44 height 20
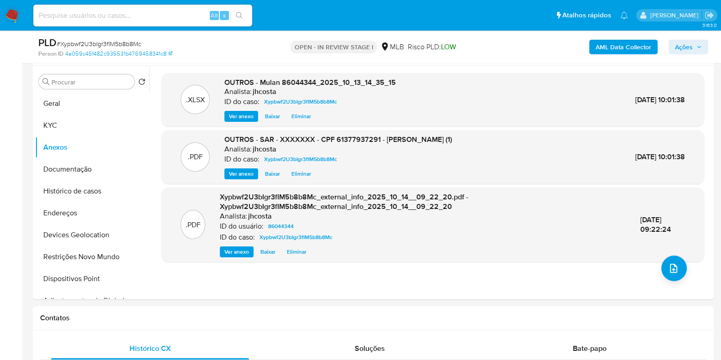
drag, startPoint x: 684, startPoint y: 47, endPoint x: 679, endPoint y: 52, distance: 6.1
click at [684, 47] on span "Ações" at bounding box center [684, 47] width 18 height 15
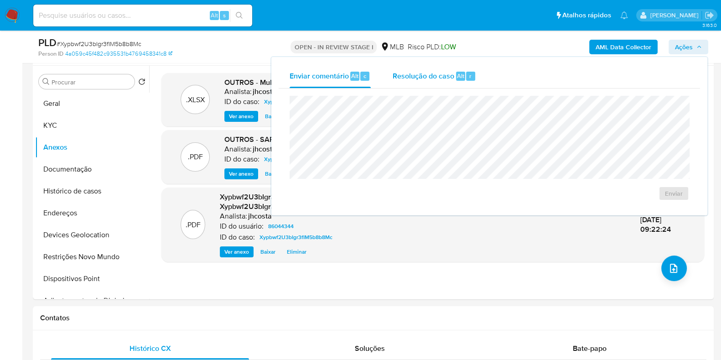
click at [424, 81] on div "Resolução do caso Alt r" at bounding box center [434, 76] width 83 height 24
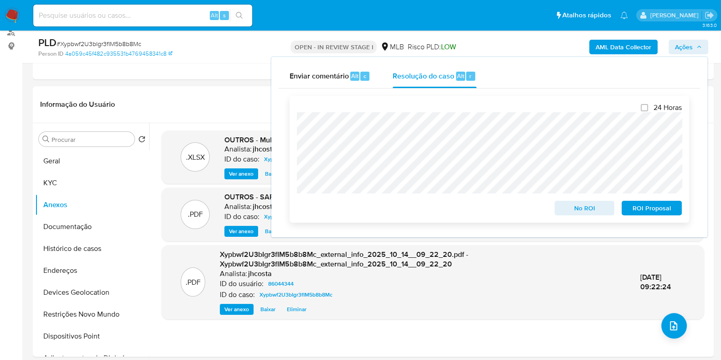
click at [656, 210] on span "ROI Proposal" at bounding box center [651, 208] width 47 height 13
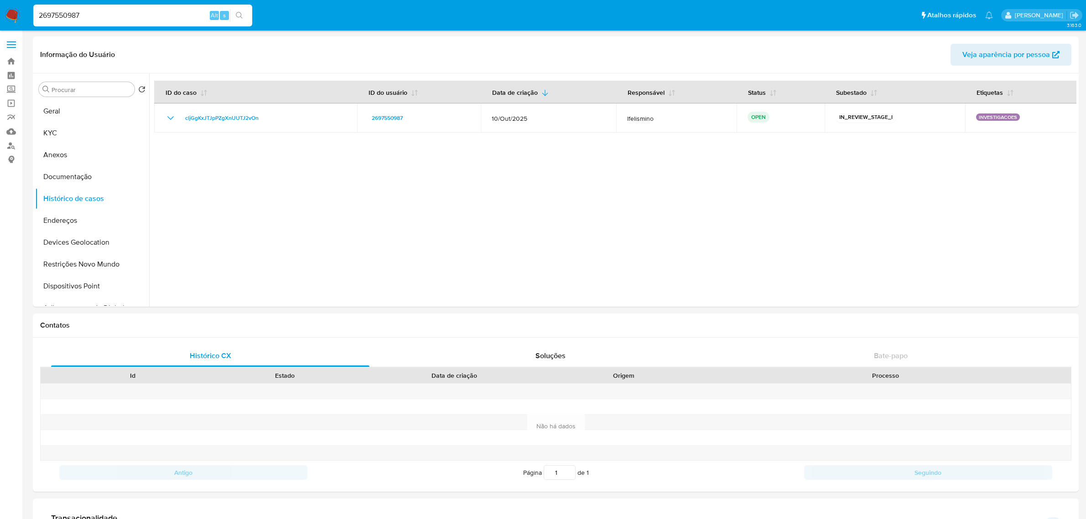
select select "10"
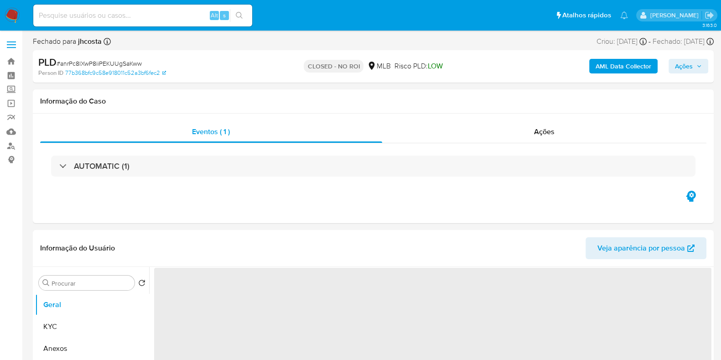
select select "10"
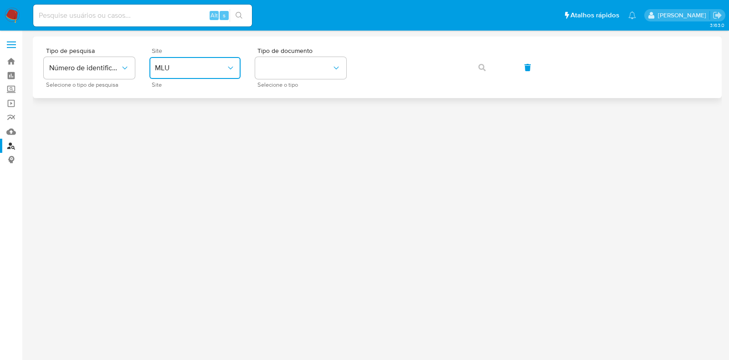
click at [205, 64] on span "MLU" at bounding box center [190, 67] width 71 height 9
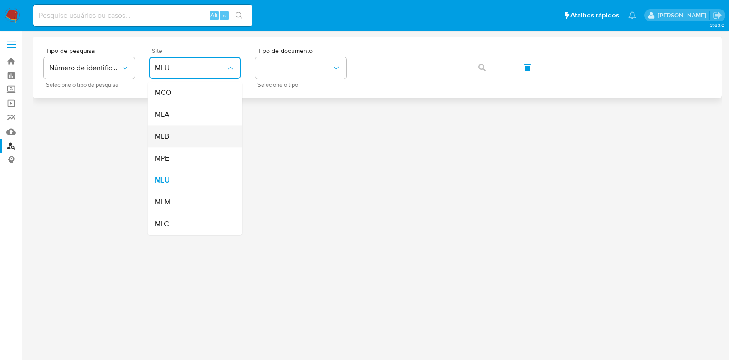
click at [189, 138] on div "MLB" at bounding box center [192, 136] width 75 height 22
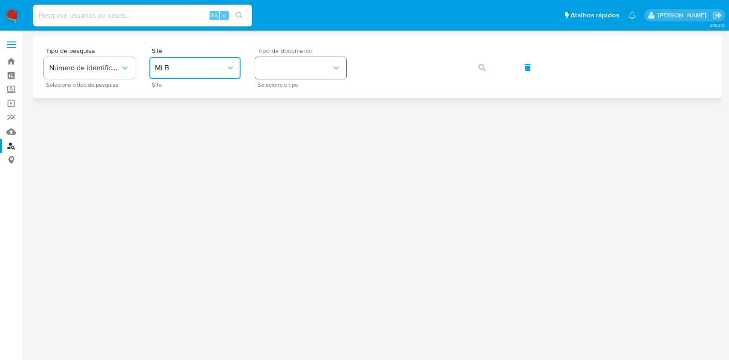
click at [319, 66] on button "identificationType" at bounding box center [300, 68] width 91 height 22
click at [291, 123] on div "CPF CPF" at bounding box center [298, 128] width 75 height 31
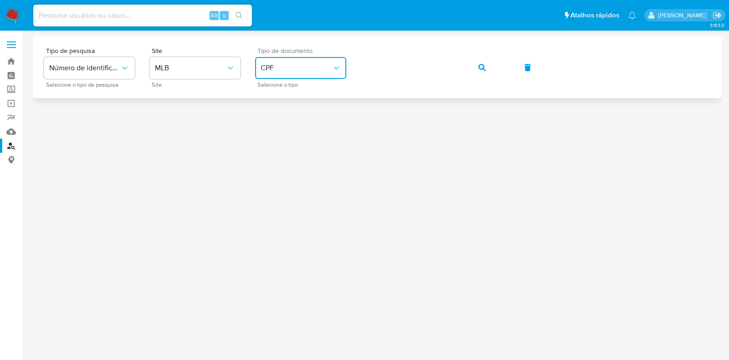
drag, startPoint x: 478, startPoint y: 63, endPoint x: 468, endPoint y: 63, distance: 10.5
click at [479, 64] on icon "button" at bounding box center [482, 67] width 7 height 7
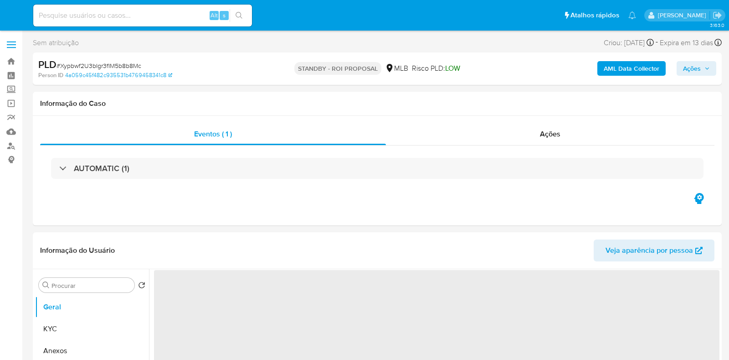
select select "10"
